Goal: Task Accomplishment & Management: Complete application form

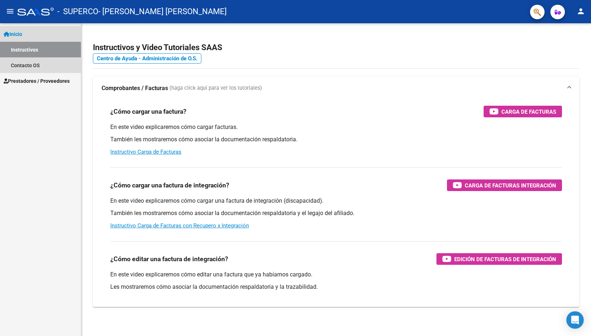
click at [19, 34] on span "Inicio" at bounding box center [13, 34] width 19 height 8
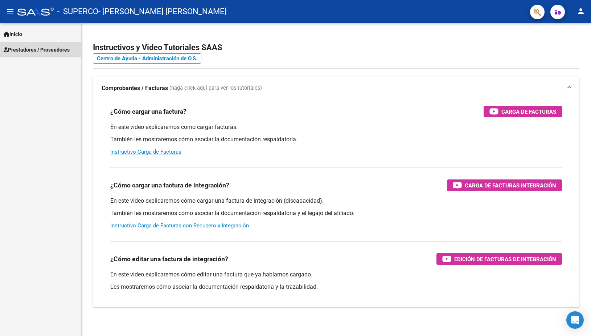
click at [26, 48] on span "Prestadores / Proveedores" at bounding box center [37, 50] width 66 height 8
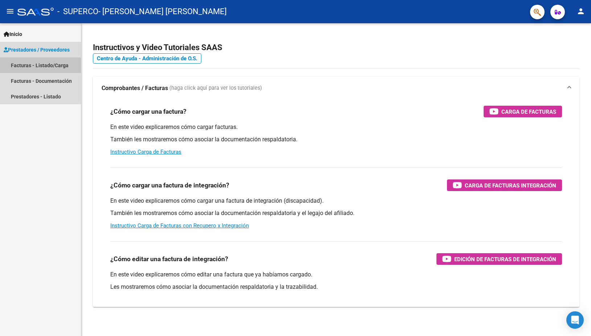
click at [30, 66] on link "Facturas - Listado/Carga" at bounding box center [40, 65] width 81 height 16
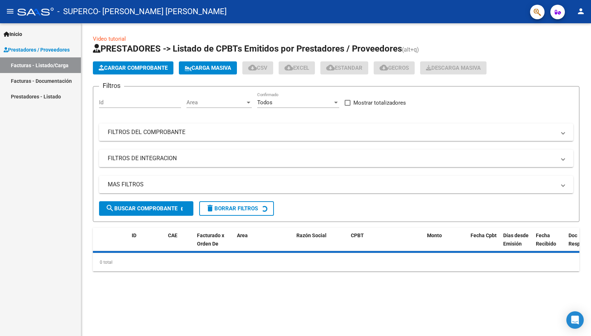
click at [137, 67] on span "Cargar Comprobante" at bounding box center [133, 68] width 69 height 7
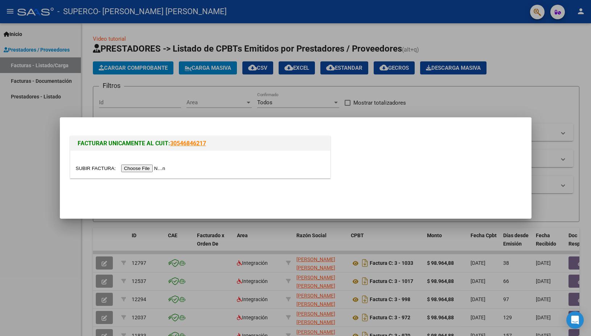
click at [91, 168] on input "file" at bounding box center [122, 168] width 92 height 8
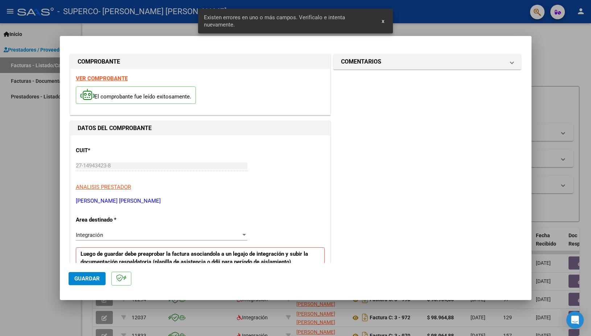
scroll to position [123, 0]
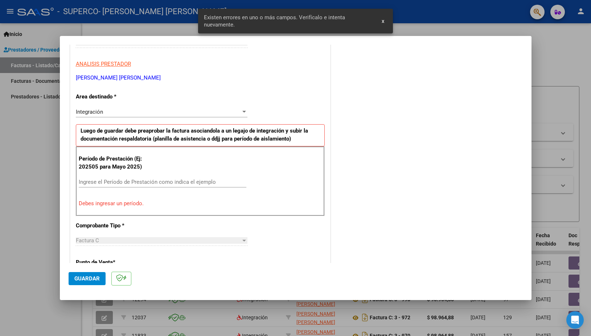
click at [131, 182] on input "Ingrese el Período de Prestación como indica el ejemplo" at bounding box center [163, 181] width 168 height 7
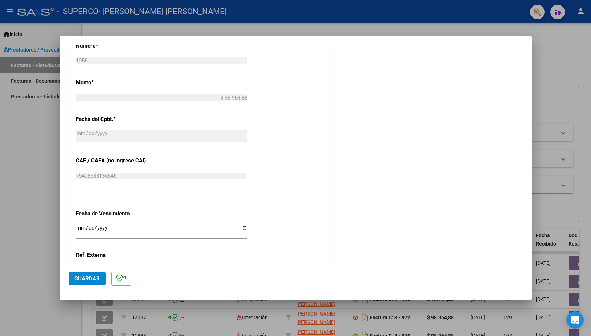
scroll to position [358, 0]
type input "202509"
click at [240, 223] on input "Ingresar la fecha" at bounding box center [162, 229] width 172 height 12
type input "[DATE]"
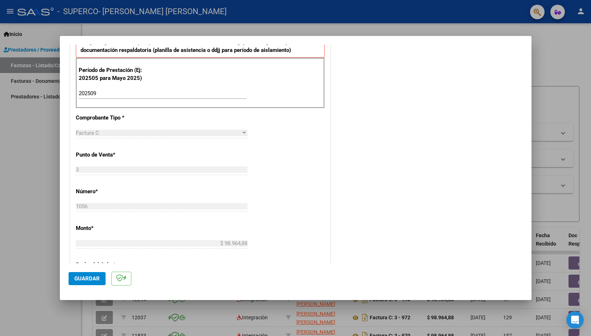
scroll to position [216, 0]
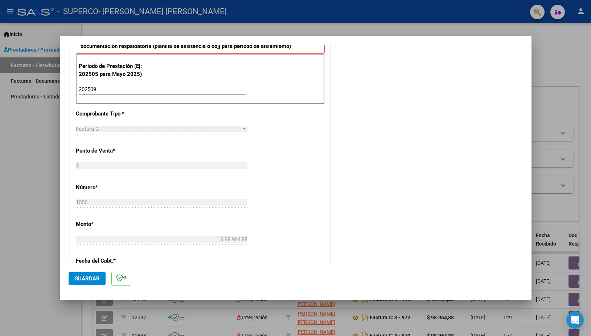
click at [85, 279] on span "Guardar" at bounding box center [86, 278] width 25 height 7
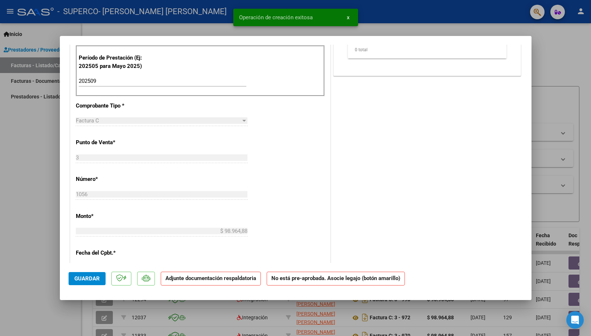
scroll to position [0, 0]
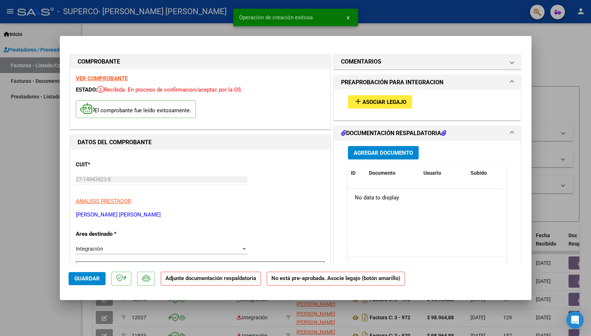
click at [358, 102] on mat-icon "add" at bounding box center [358, 101] width 9 height 9
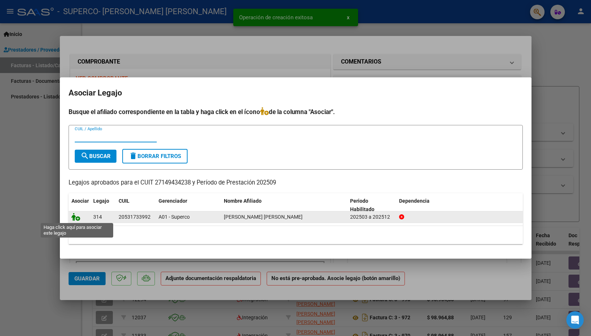
click at [77, 218] on icon at bounding box center [75, 217] width 9 height 8
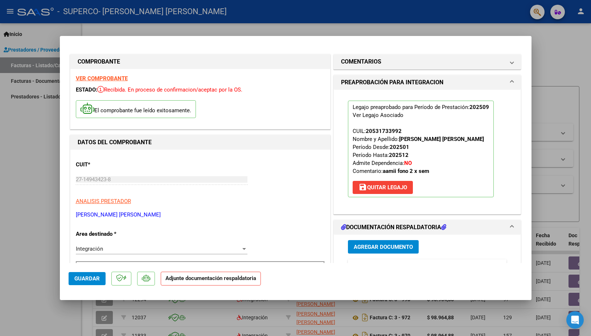
click at [381, 250] on span "Agregar Documento" at bounding box center [383, 246] width 59 height 7
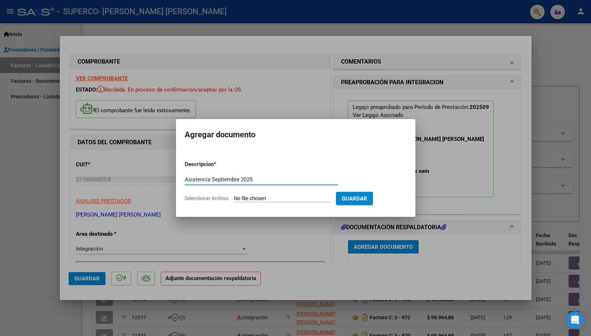
type input "Asistencia Septiembre 2025"
click at [256, 199] on input "Seleccionar Archivo" at bounding box center [282, 198] width 96 height 7
type input "C:\fakepath\Superco [PERSON_NAME] asistencia Fonoaudiologia [DATE] .pdf"
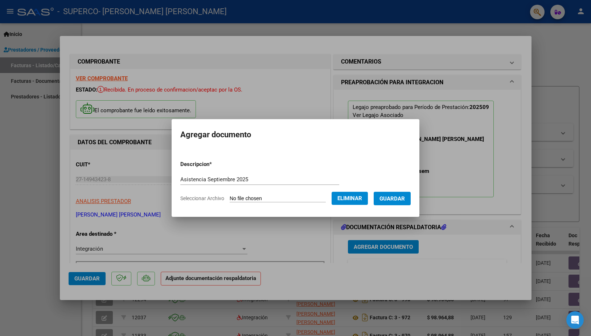
click at [379, 202] on span "Guardar" at bounding box center [391, 198] width 25 height 7
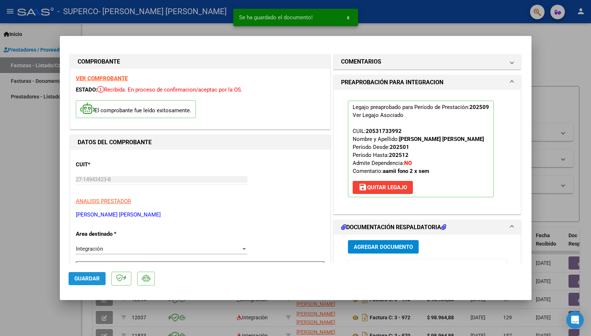
click at [91, 278] on span "Guardar" at bounding box center [86, 278] width 25 height 7
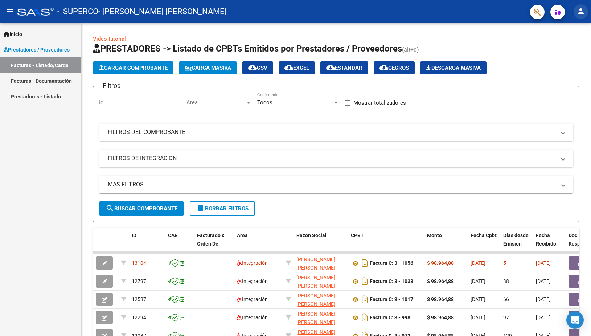
click at [582, 10] on mat-icon "person" at bounding box center [580, 11] width 9 height 9
click at [570, 46] on button "exit_to_app Salir" at bounding box center [566, 47] width 44 height 17
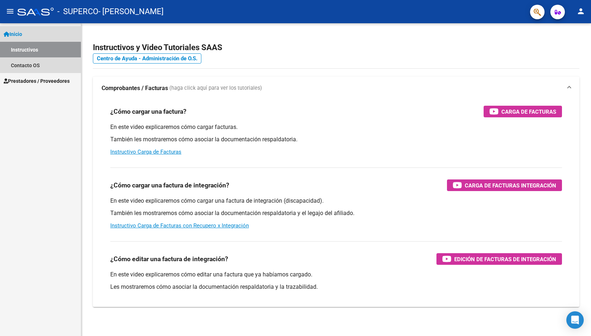
click at [22, 34] on span "Inicio" at bounding box center [13, 34] width 19 height 8
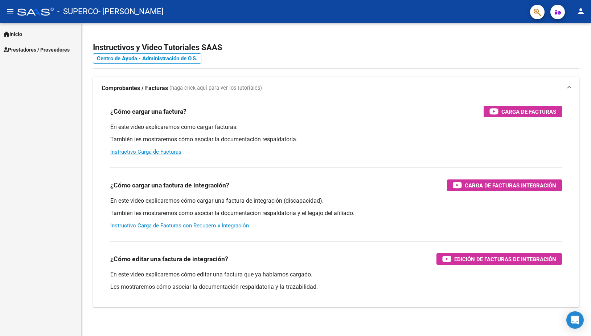
click at [22, 34] on span "Inicio" at bounding box center [13, 34] width 19 height 8
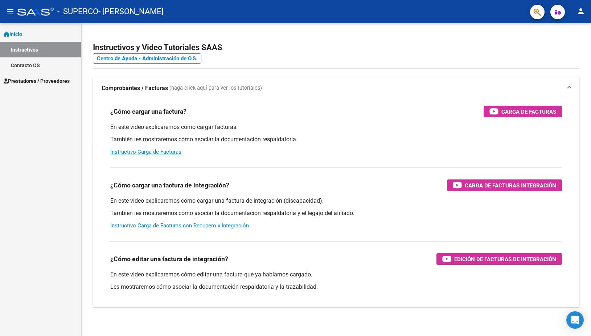
click at [23, 48] on link "Instructivos" at bounding box center [40, 50] width 81 height 16
click at [22, 80] on span "Prestadores / Proveedores" at bounding box center [37, 81] width 66 height 8
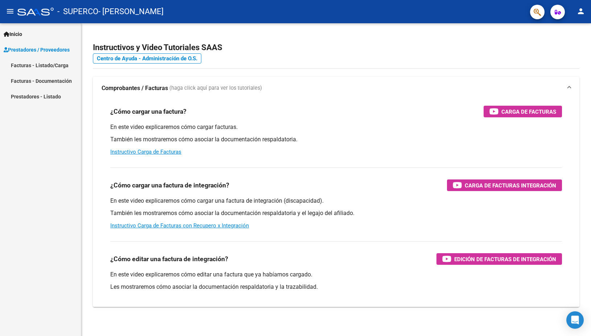
click at [35, 66] on link "Facturas - Listado/Carga" at bounding box center [40, 65] width 81 height 16
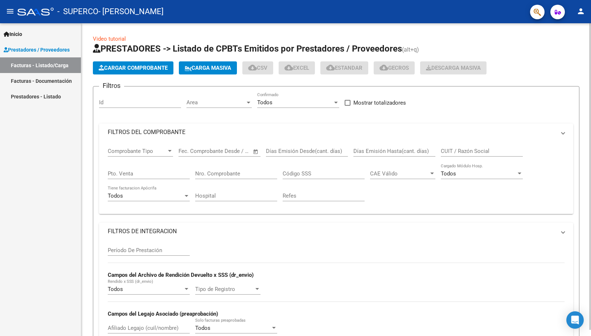
click at [129, 69] on span "Cargar Comprobante" at bounding box center [133, 68] width 69 height 7
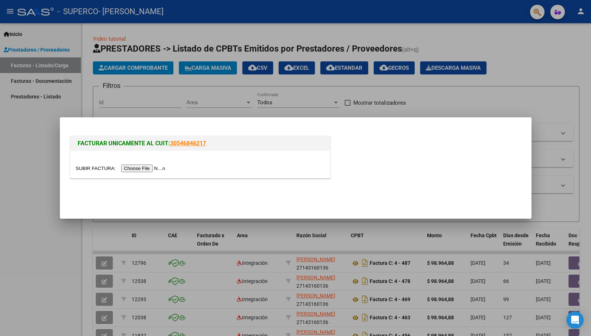
click at [94, 168] on input "file" at bounding box center [122, 168] width 92 height 8
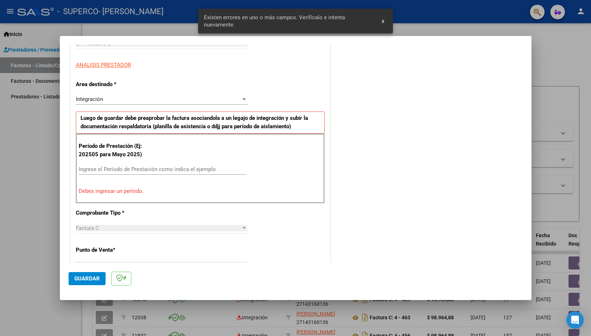
scroll to position [123, 0]
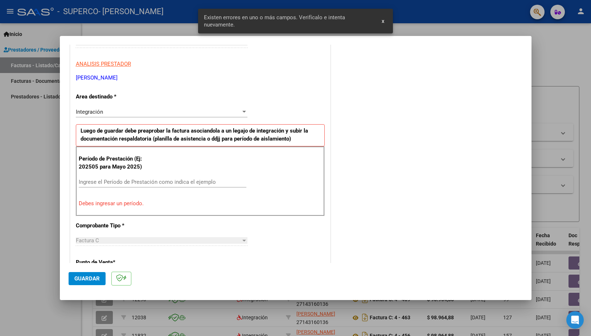
click at [105, 168] on p "Período de Prestación (Ej: 202505 para Mayo 2025)" at bounding box center [115, 163] width 73 height 16
click at [99, 179] on input "Ingrese el Período de Prestación como indica el ejemplo" at bounding box center [163, 181] width 168 height 7
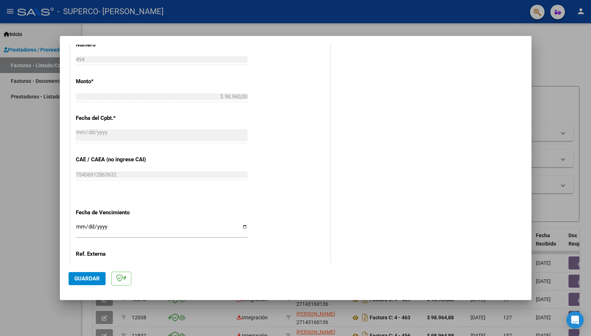
scroll to position [411, 0]
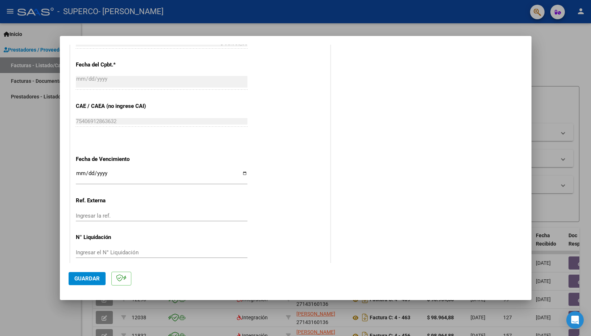
type input "202509"
click at [239, 170] on input "Ingresar la fecha" at bounding box center [162, 176] width 172 height 12
type input "2025-10-16"
click at [93, 278] on span "Guardar" at bounding box center [86, 278] width 25 height 7
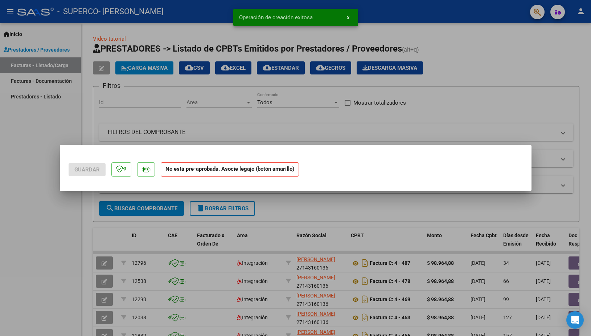
scroll to position [0, 0]
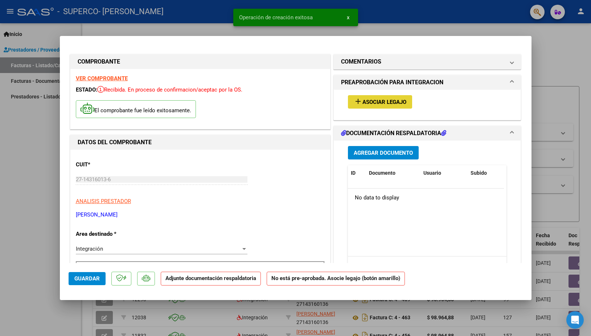
click at [374, 99] on span "Asociar Legajo" at bounding box center [384, 102] width 44 height 7
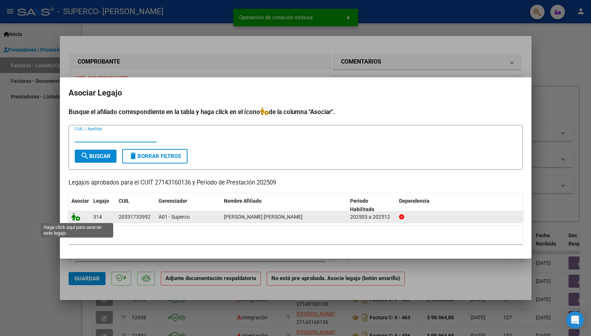
click at [76, 217] on icon at bounding box center [75, 217] width 9 height 8
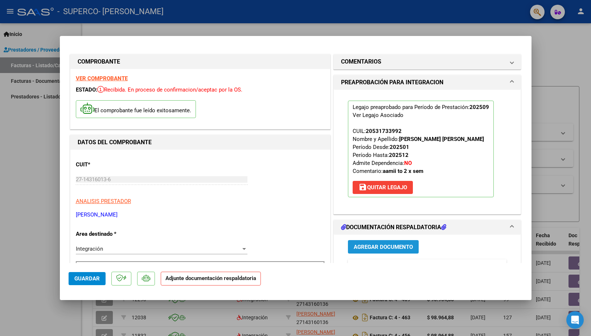
click at [364, 250] on span "Agregar Documento" at bounding box center [383, 246] width 59 height 7
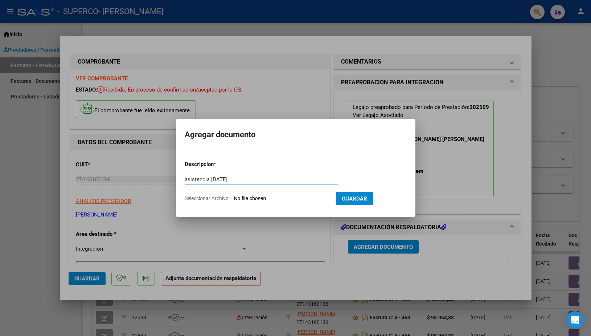
type input "asistencia septiembre 2025"
click at [249, 198] on input "Seleccionar Archivo" at bounding box center [282, 198] width 96 height 7
type input "C:\fakepath\Superco Cerna Zambrana Bautista asistencia Terapia Ocupacional Sept…"
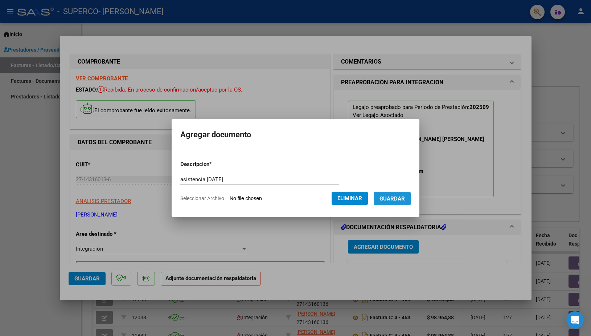
click at [379, 202] on span "Guardar" at bounding box center [391, 198] width 25 height 7
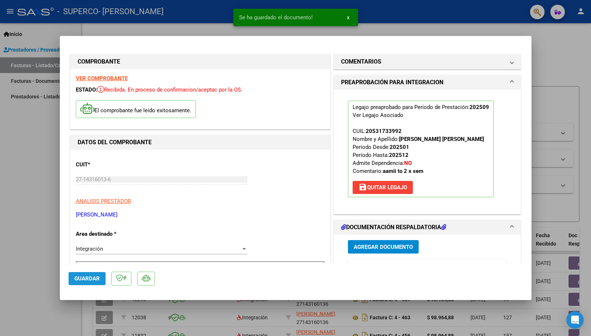
click at [90, 279] on span "Guardar" at bounding box center [86, 278] width 25 height 7
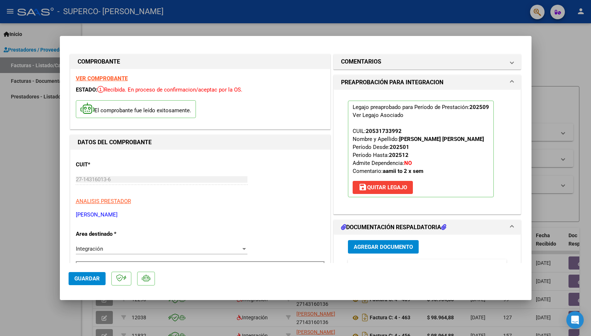
click at [348, 17] on div at bounding box center [295, 168] width 591 height 336
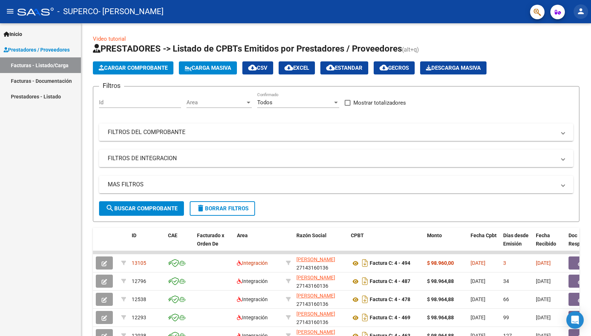
click at [582, 14] on mat-icon "person" at bounding box center [580, 11] width 9 height 9
click at [574, 47] on button "exit_to_app Salir" at bounding box center [566, 47] width 44 height 17
